Goal: Transaction & Acquisition: Purchase product/service

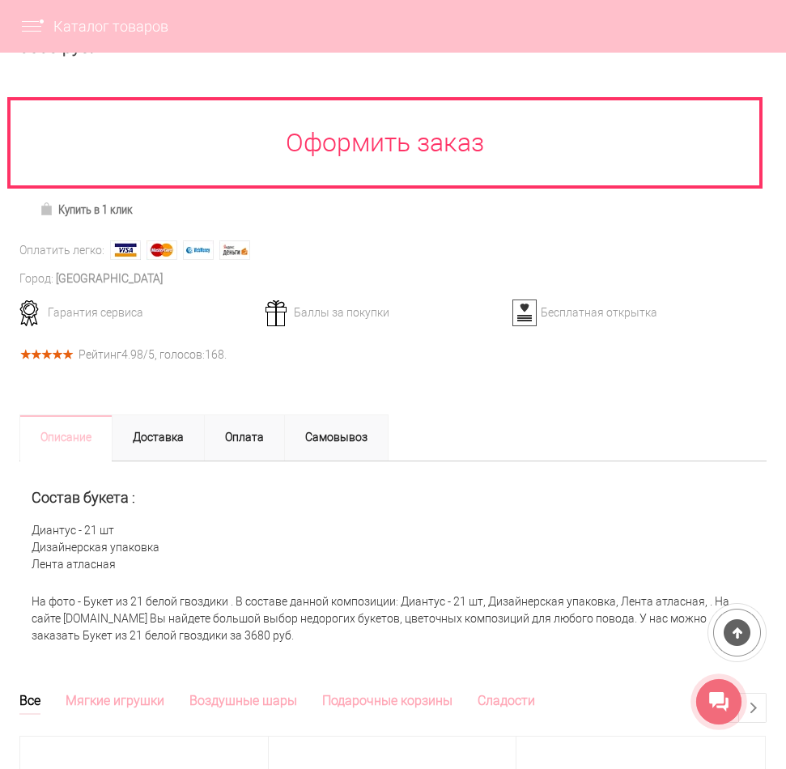
scroll to position [648, 0]
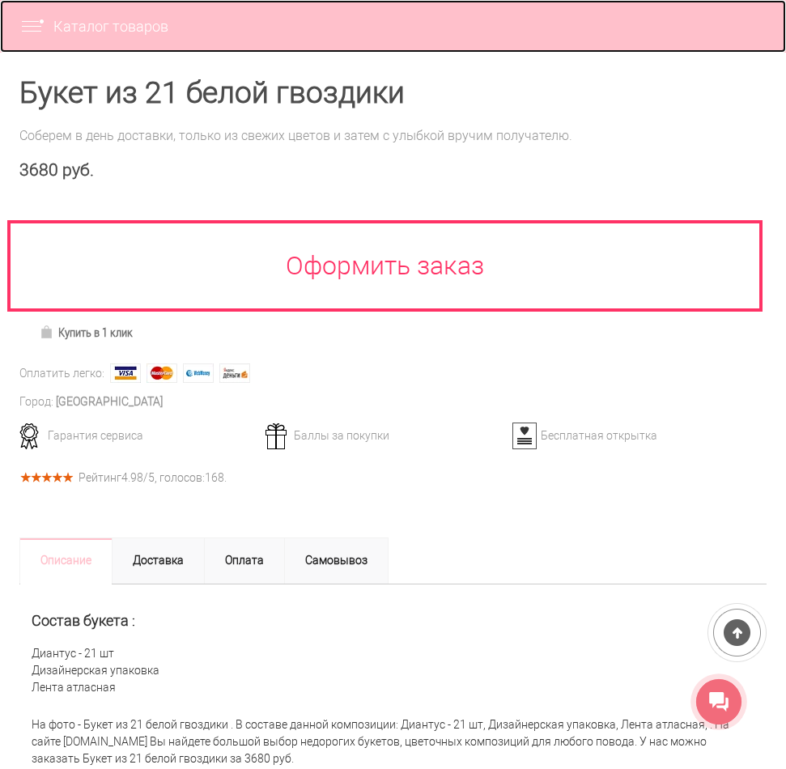
click at [36, 29] on img at bounding box center [36, 26] width 34 height 15
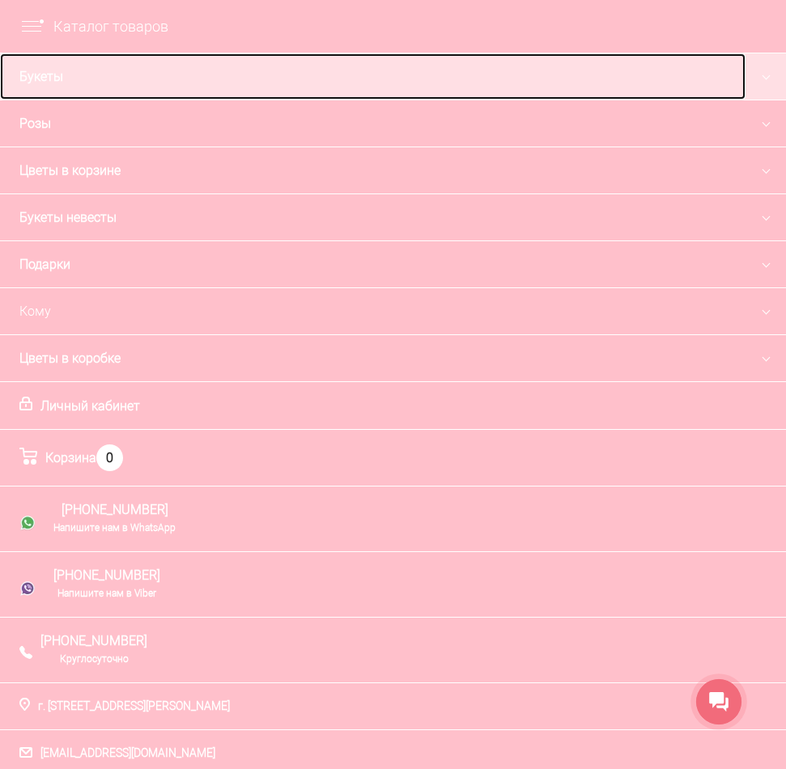
click at [47, 83] on link "Букеты" at bounding box center [373, 76] width 746 height 46
